Goal: Task Accomplishment & Management: Manage account settings

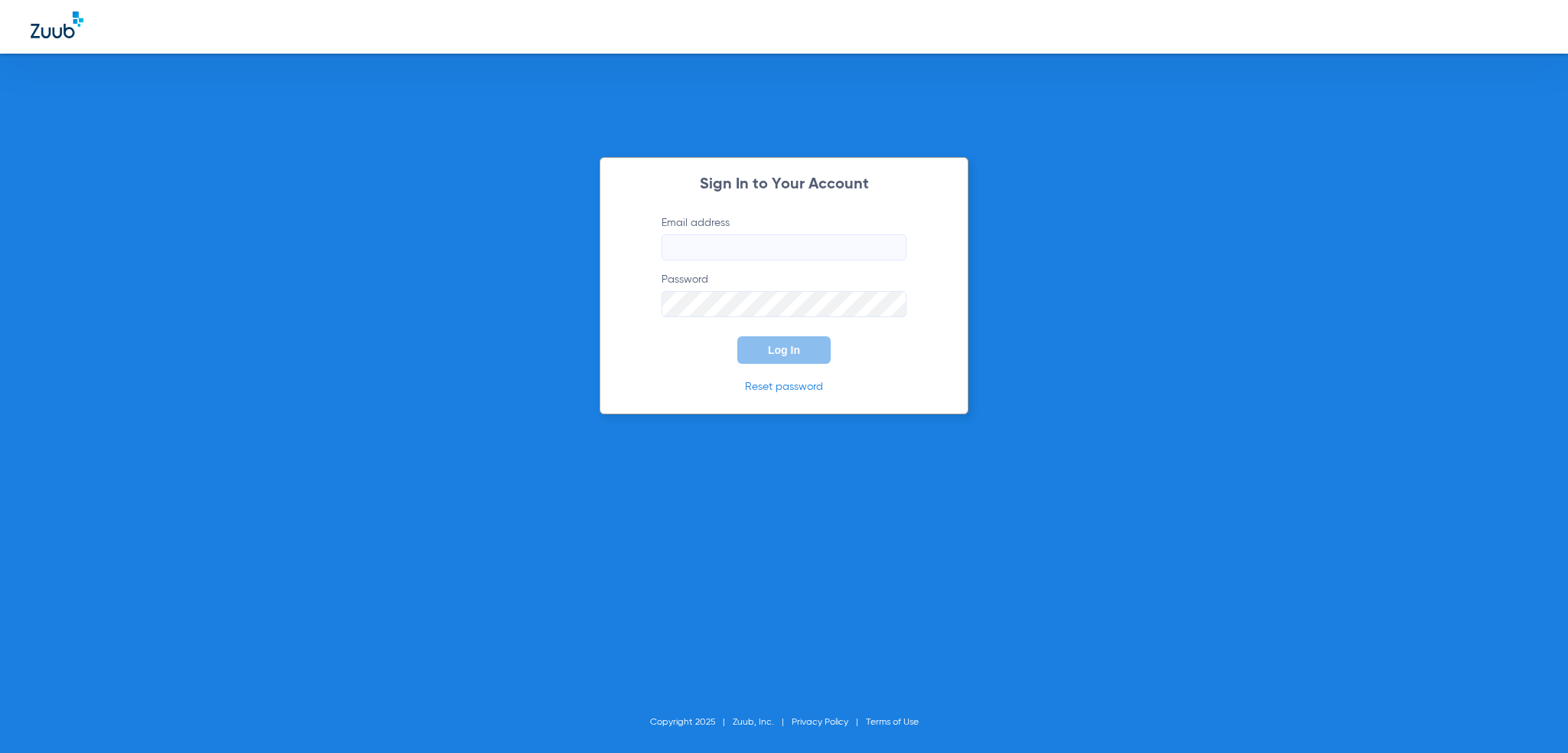
type input "[PERSON_NAME][EMAIL_ADDRESS][PERSON_NAME][DOMAIN_NAME]"
click at [768, 367] on div "Sign In to Your Account Email address [PERSON_NAME][EMAIL_ADDRESS][PERSON_NAME]…" at bounding box center [784, 285] width 369 height 257
click at [766, 354] on button "Log In" at bounding box center [784, 349] width 93 height 27
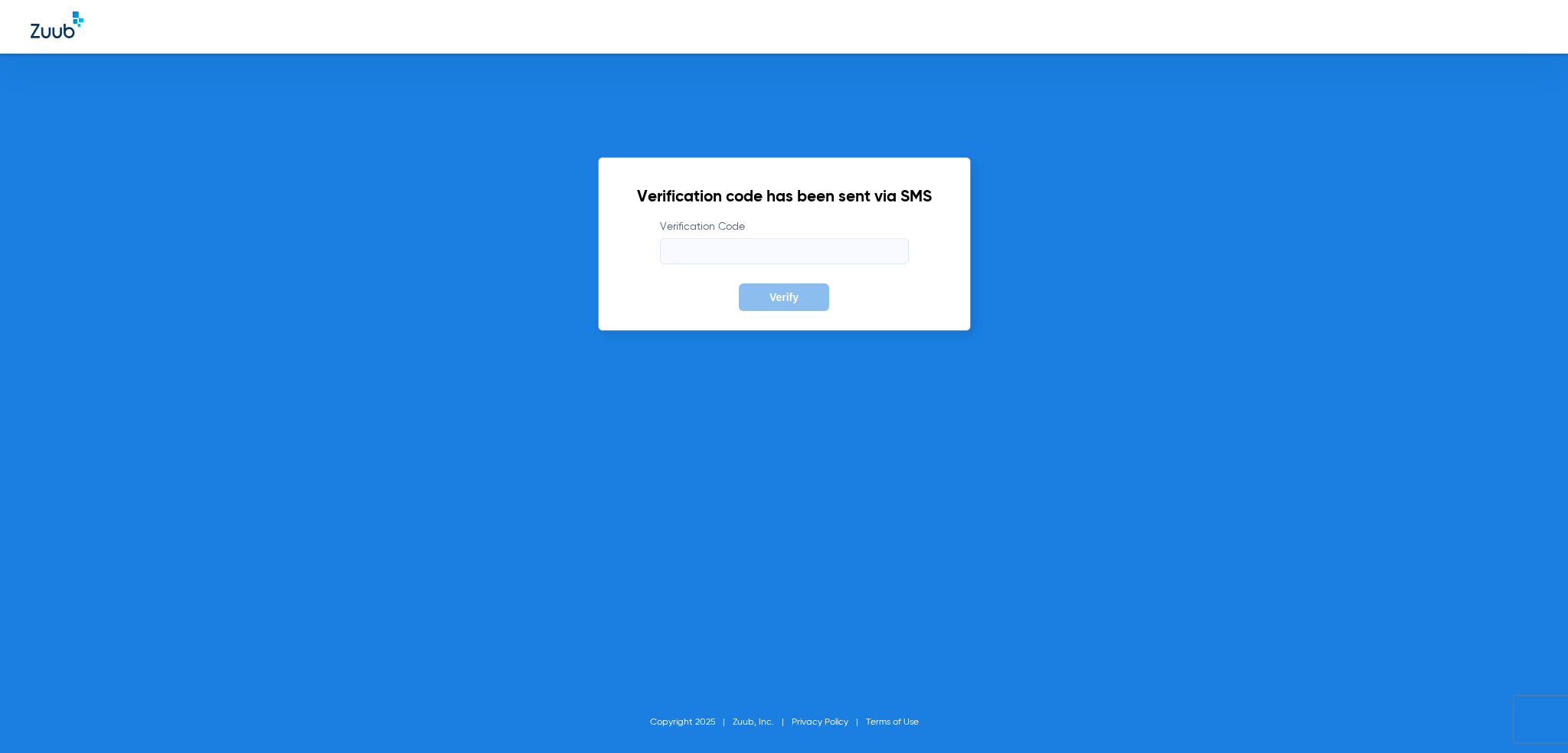
click at [765, 252] on input "Verification Code" at bounding box center [785, 250] width 249 height 26
type input "192494"
click at [739, 283] on button "Verify" at bounding box center [784, 296] width 90 height 27
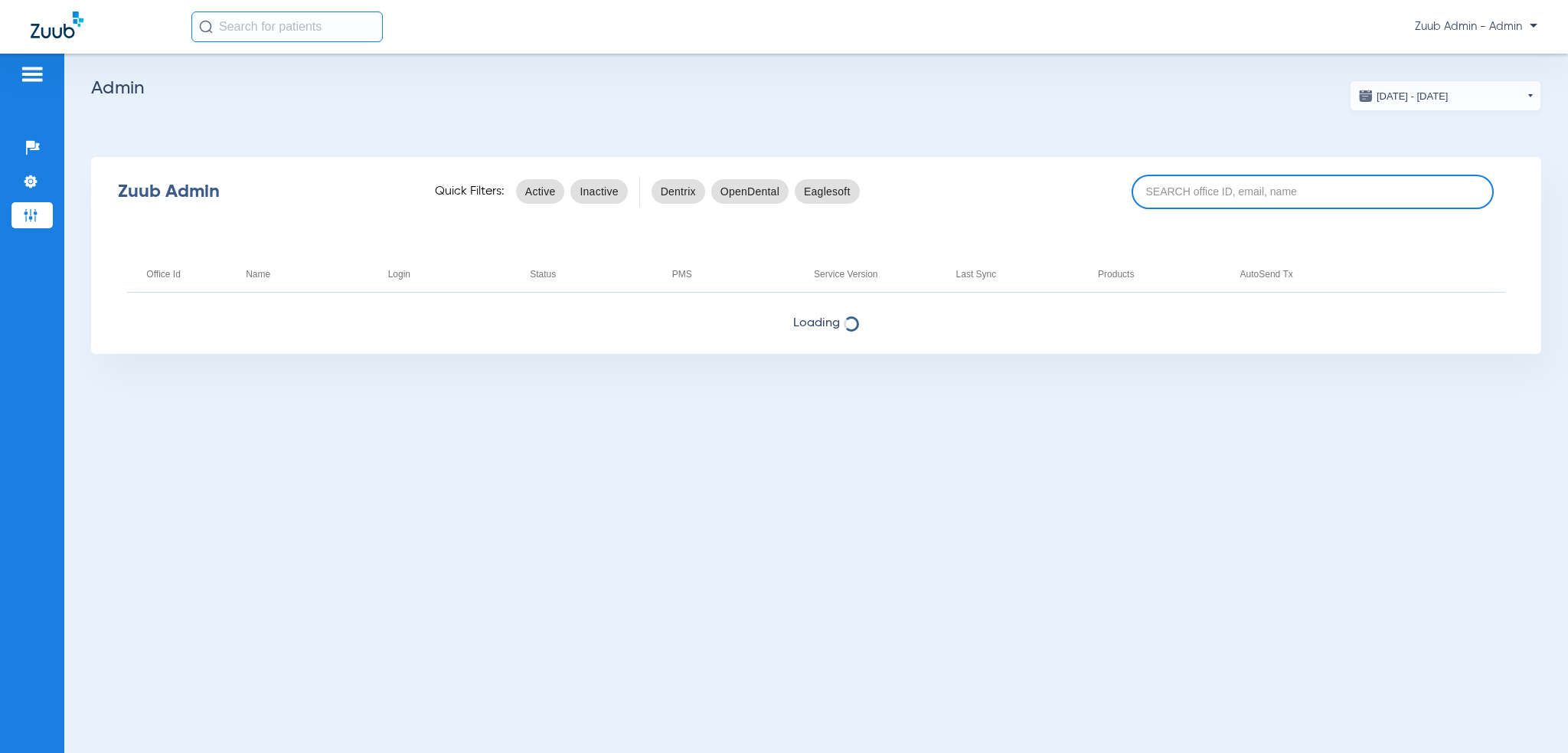
click at [1195, 198] on input at bounding box center [1313, 191] width 363 height 34
click at [1129, 93] on h2 "Admin" at bounding box center [816, 88] width 1450 height 16
